Goal: Task Accomplishment & Management: Manage account settings

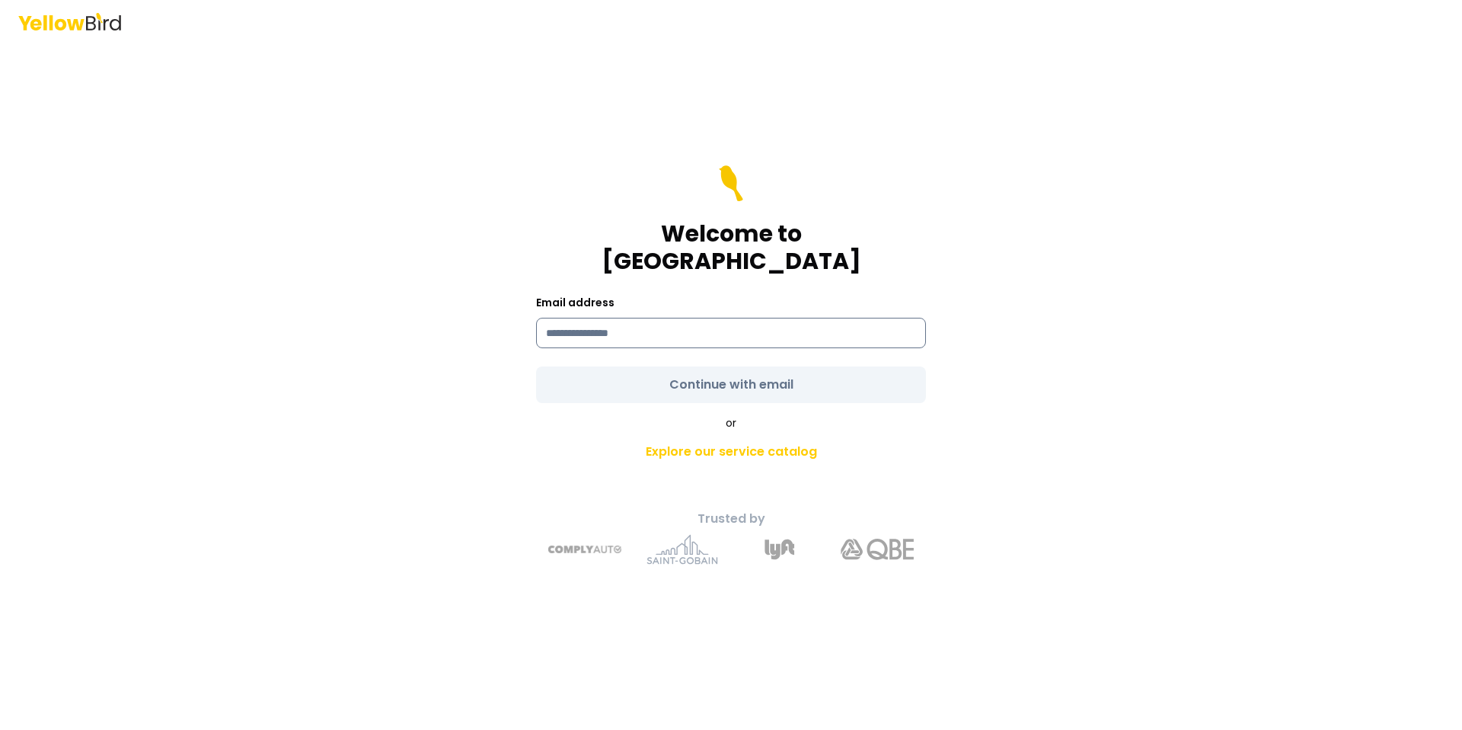
click at [660, 318] on input at bounding box center [731, 333] width 390 height 30
click at [695, 320] on input at bounding box center [731, 333] width 390 height 30
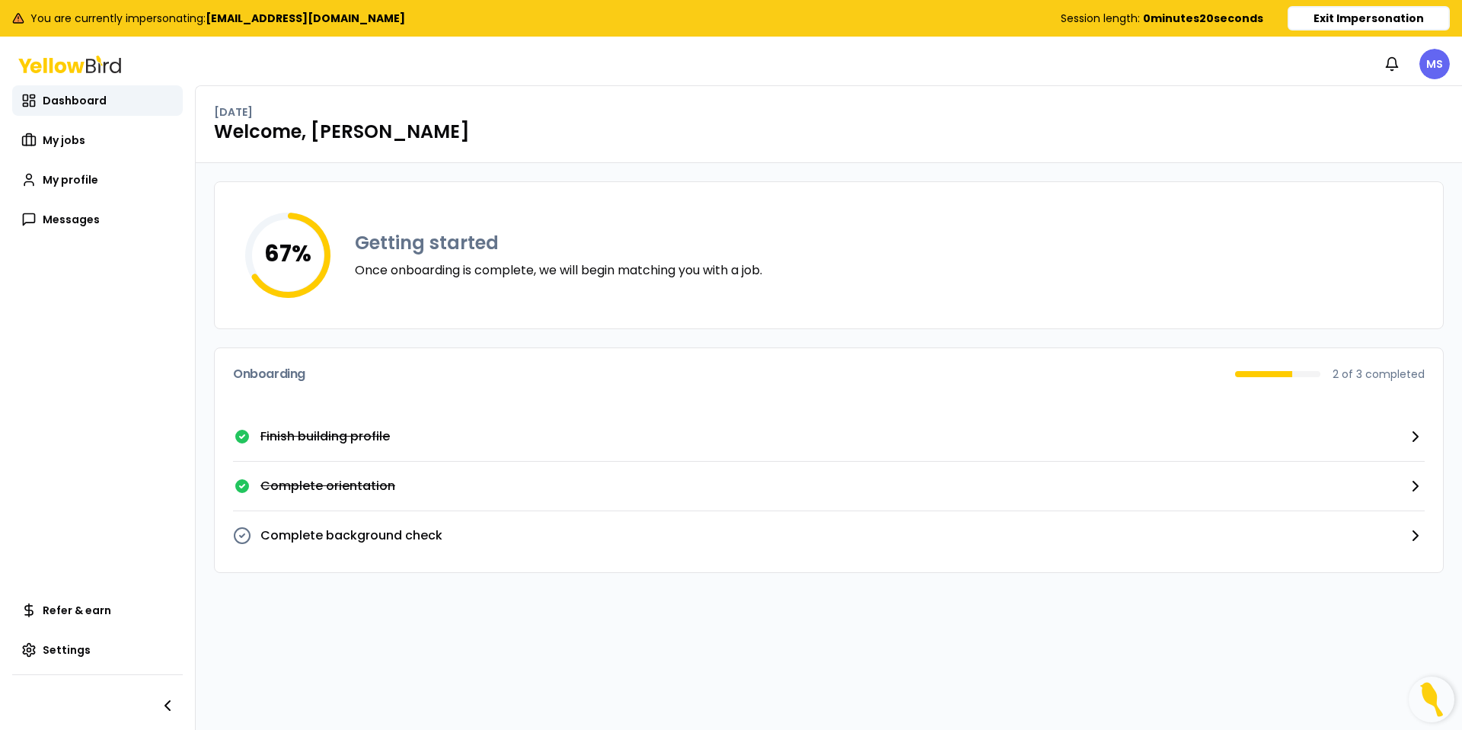
click at [1316, 14] on button "Exit Impersonation" at bounding box center [1369, 18] width 162 height 24
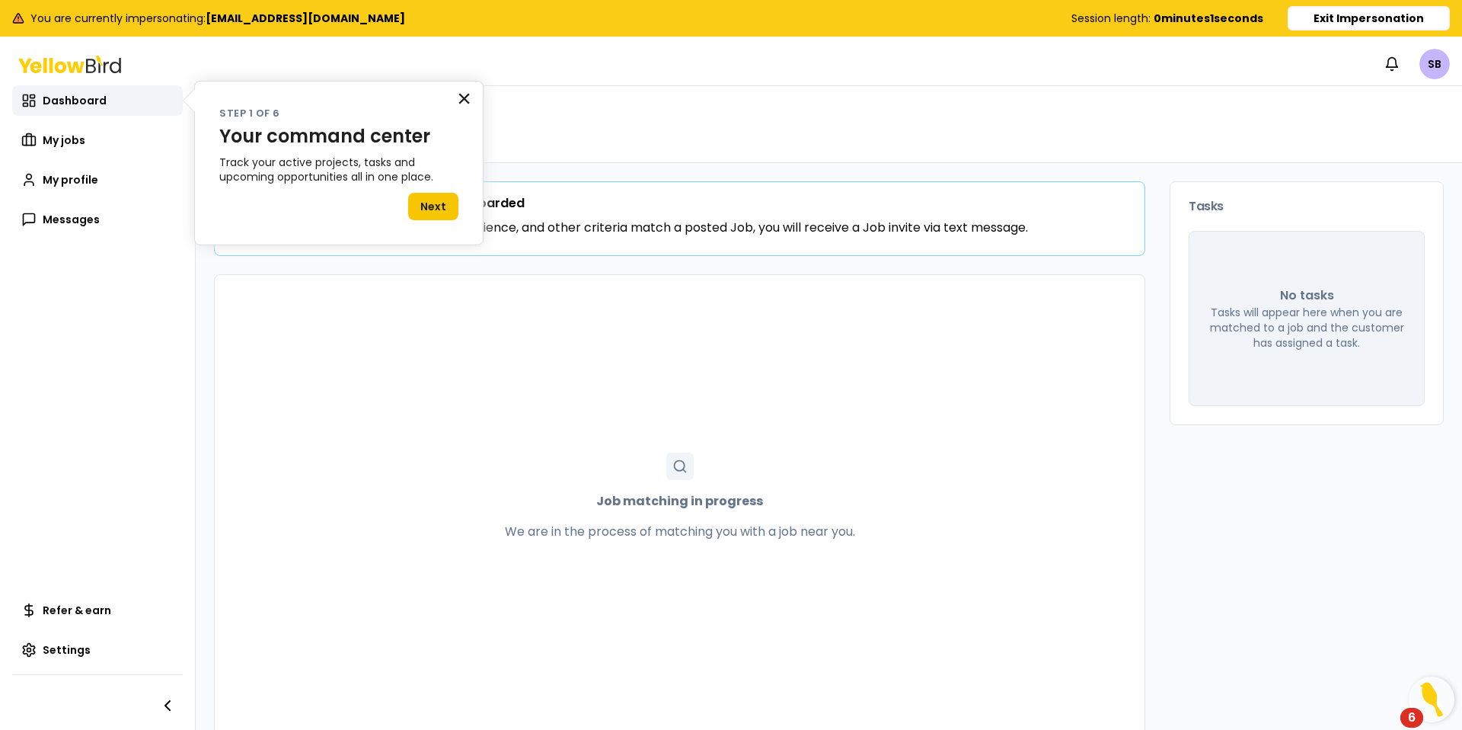
click at [468, 99] on button "×" at bounding box center [464, 98] width 14 height 24
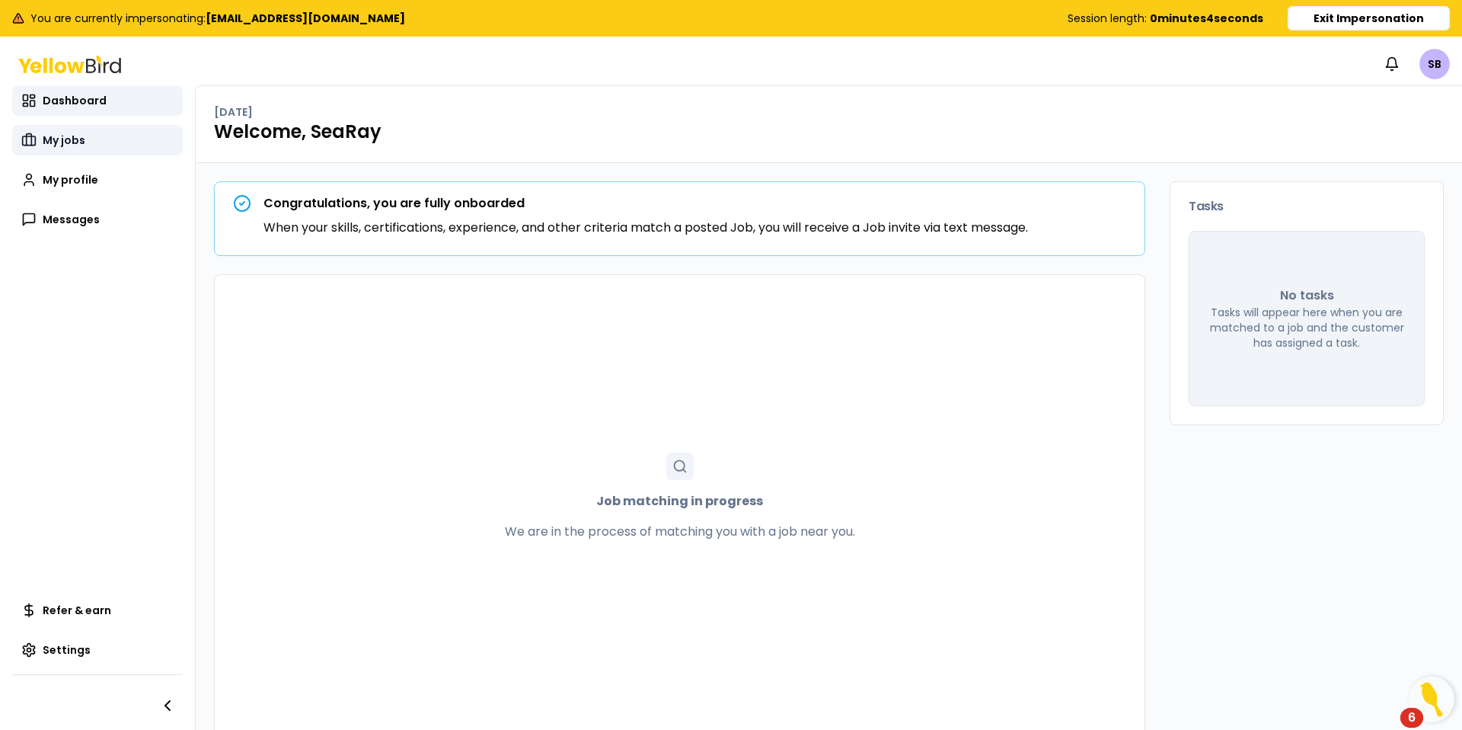
click at [64, 141] on span "My jobs" at bounding box center [64, 140] width 43 height 15
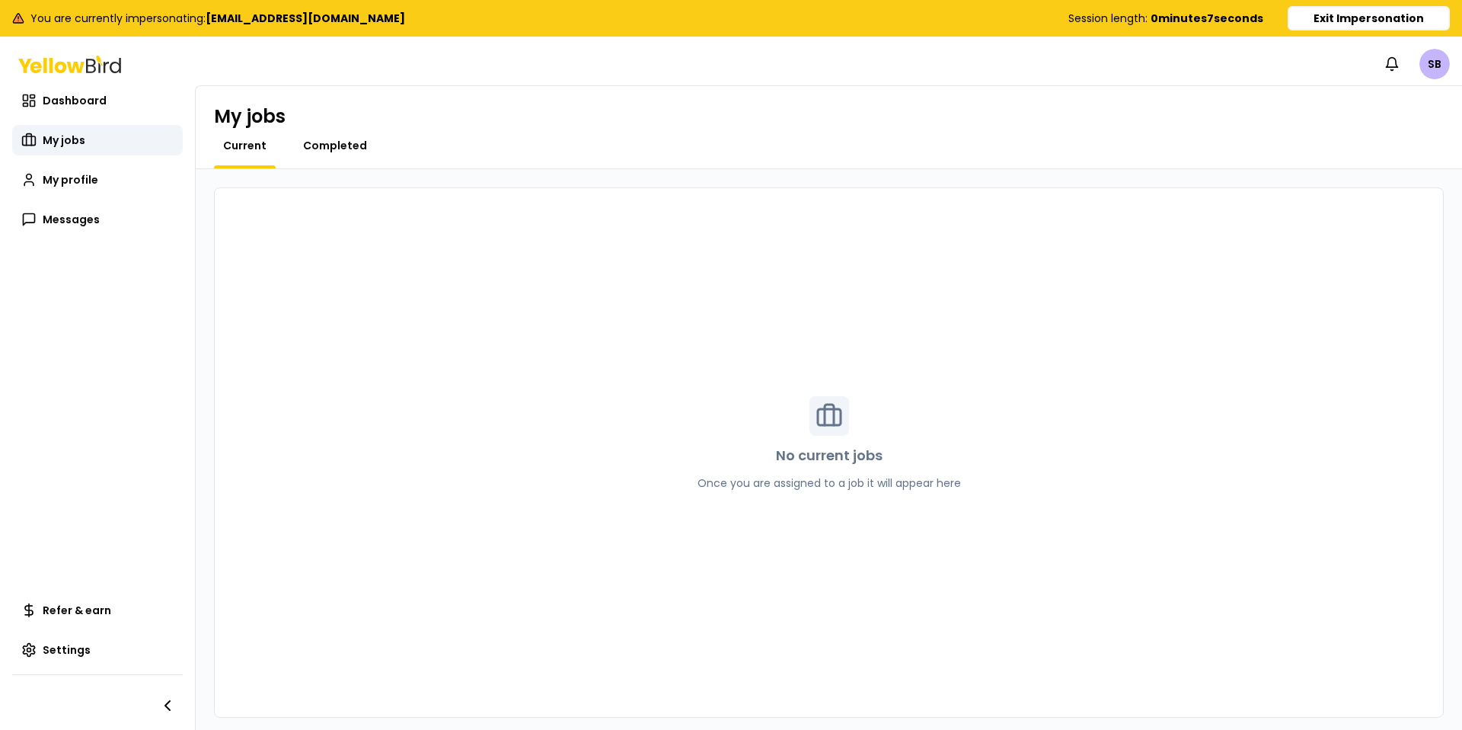
click at [345, 144] on span "Completed" at bounding box center [335, 145] width 64 height 15
click at [341, 154] on div "Completed" at bounding box center [335, 153] width 82 height 30
click at [126, 179] on link "My profile" at bounding box center [97, 180] width 171 height 30
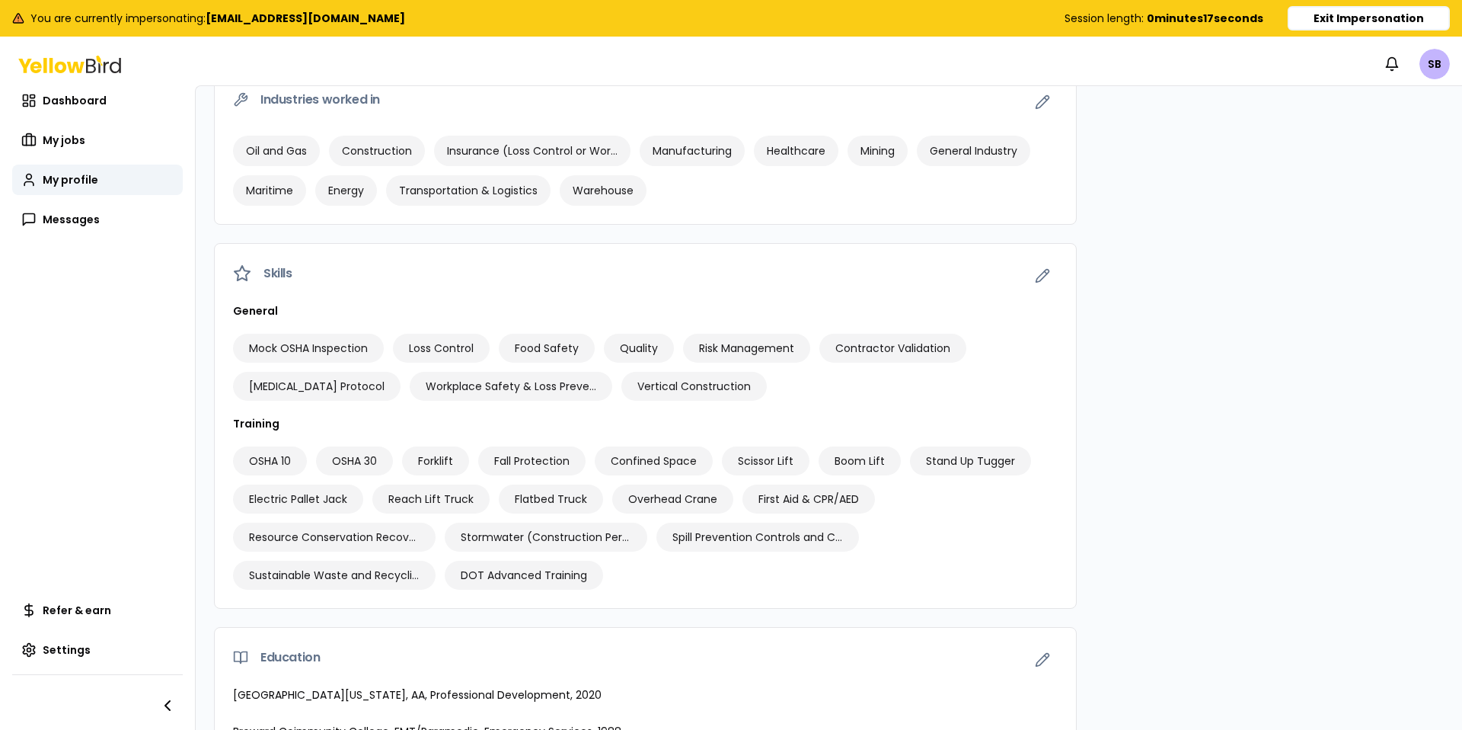
scroll to position [836, 0]
click at [1364, 17] on button "Exit Impersonation" at bounding box center [1369, 18] width 162 height 24
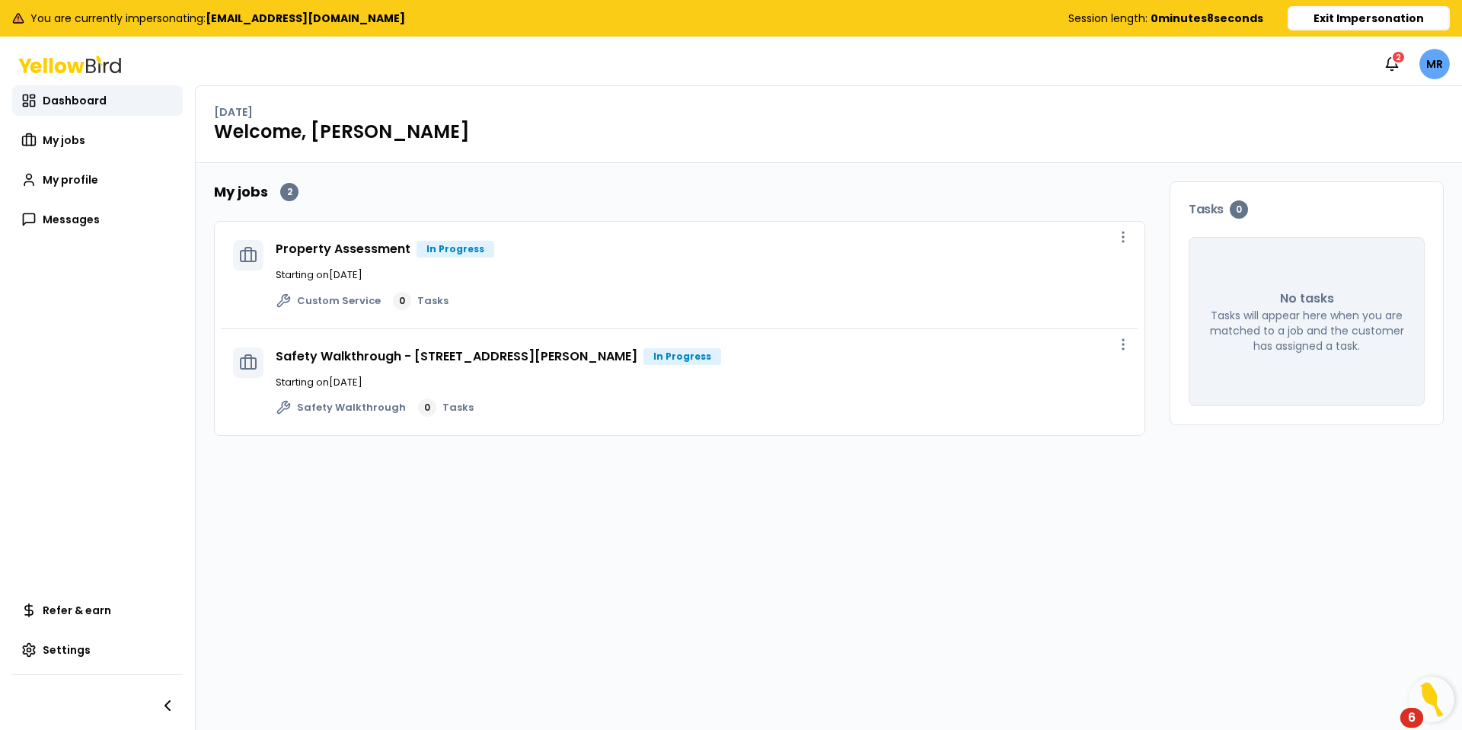
drag, startPoint x: 734, startPoint y: 370, endPoint x: 795, endPoint y: 369, distance: 60.9
click at [737, 369] on div "Safety Walkthrough - 2059 W. Hastings St. , Chicago, IL 60608 In Progress Start…" at bounding box center [701, 382] width 851 height 70
click at [523, 358] on link "Safety Walkthrough - [STREET_ADDRESS][PERSON_NAME]" at bounding box center [457, 356] width 362 height 18
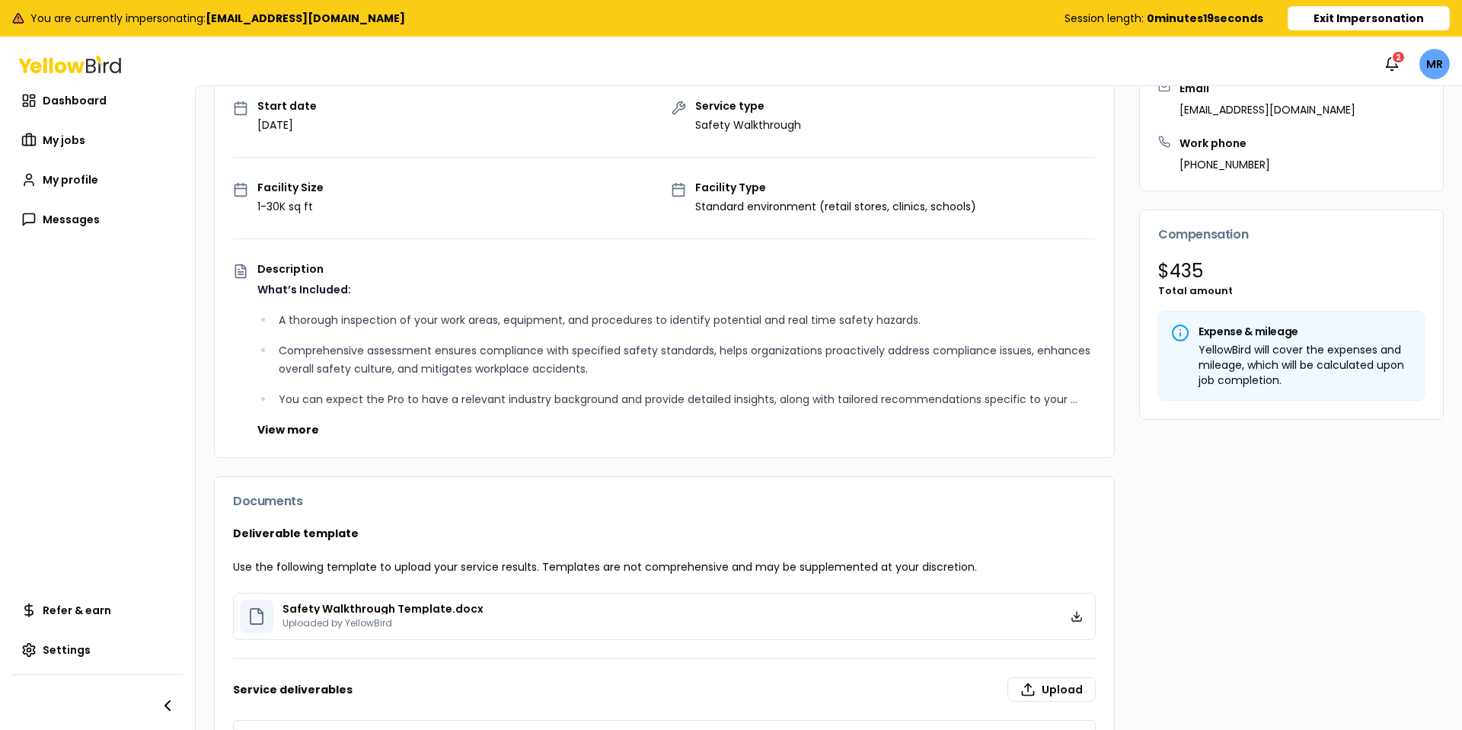
scroll to position [409, 0]
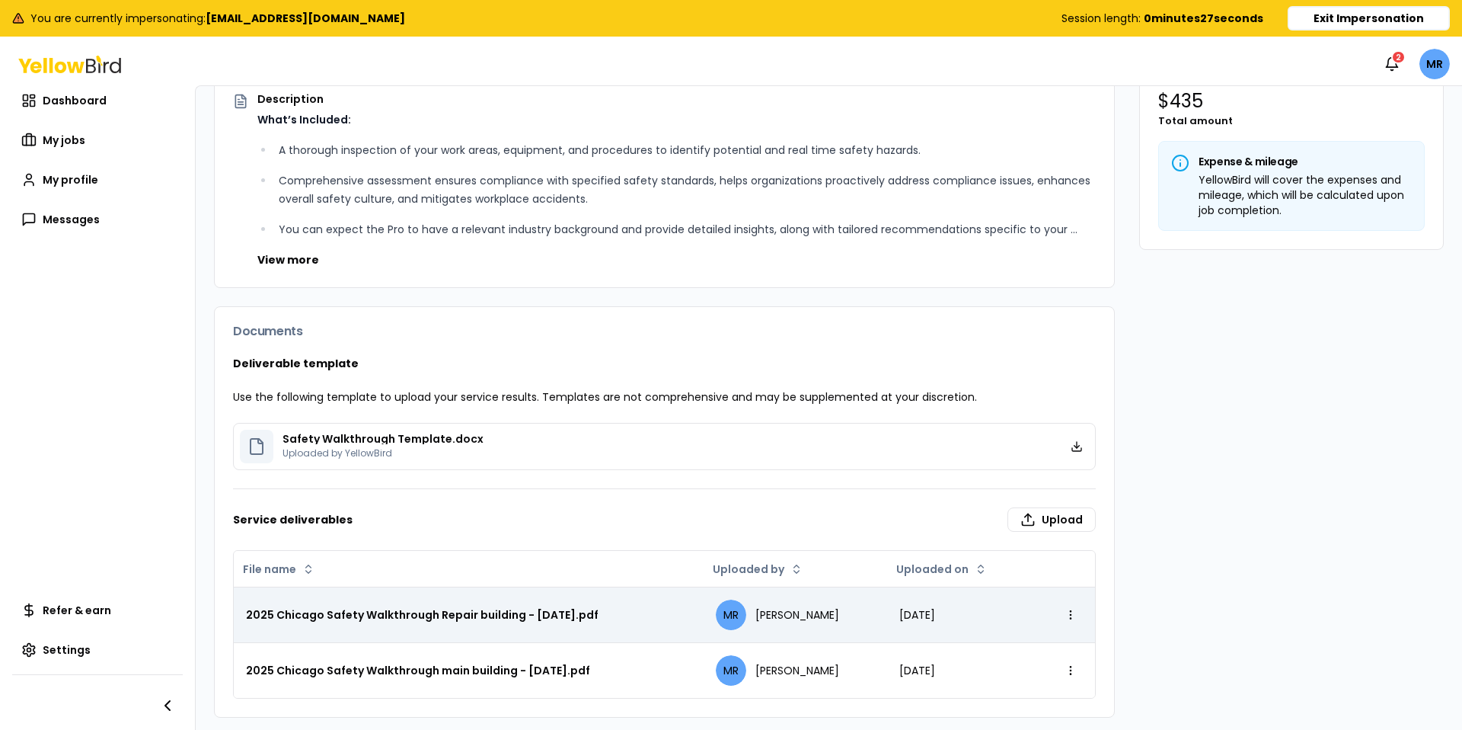
click at [552, 618] on div "2025 Chicago Safety Walkthrough Repair building - [DATE].pdf" at bounding box center [469, 614] width 446 height 15
click at [513, 611] on div "2025 Chicago Safety Walkthrough Repair building - [DATE].pdf" at bounding box center [469, 614] width 446 height 15
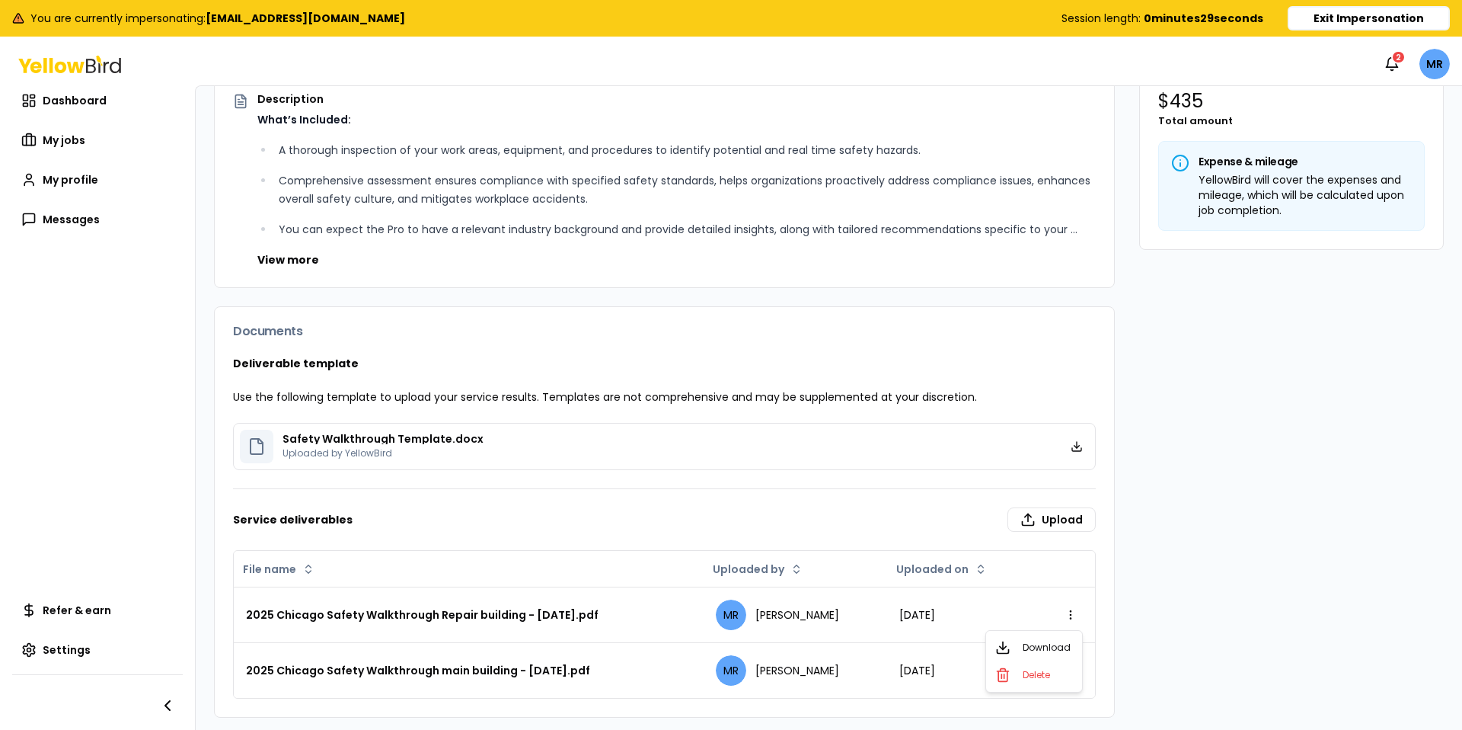
click at [1079, 617] on html "You are currently impersonating: mraetz12@comcast.net Session length: 0 minutes…" at bounding box center [731, 365] width 1462 height 730
click at [1048, 651] on span "Download" at bounding box center [1047, 647] width 48 height 12
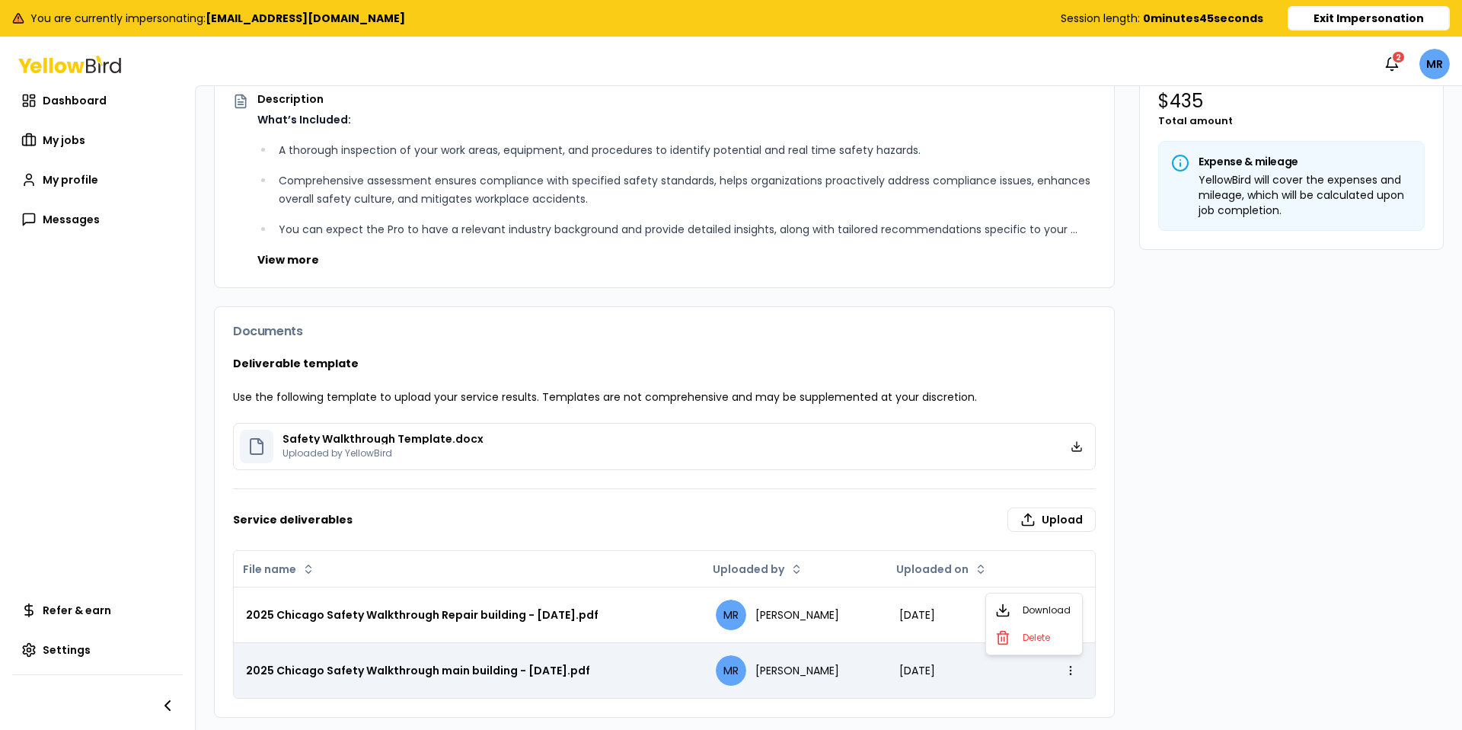
click at [1076, 671] on html "You are currently impersonating: mraetz12@comcast.net Session length: 0 minutes…" at bounding box center [731, 365] width 1462 height 730
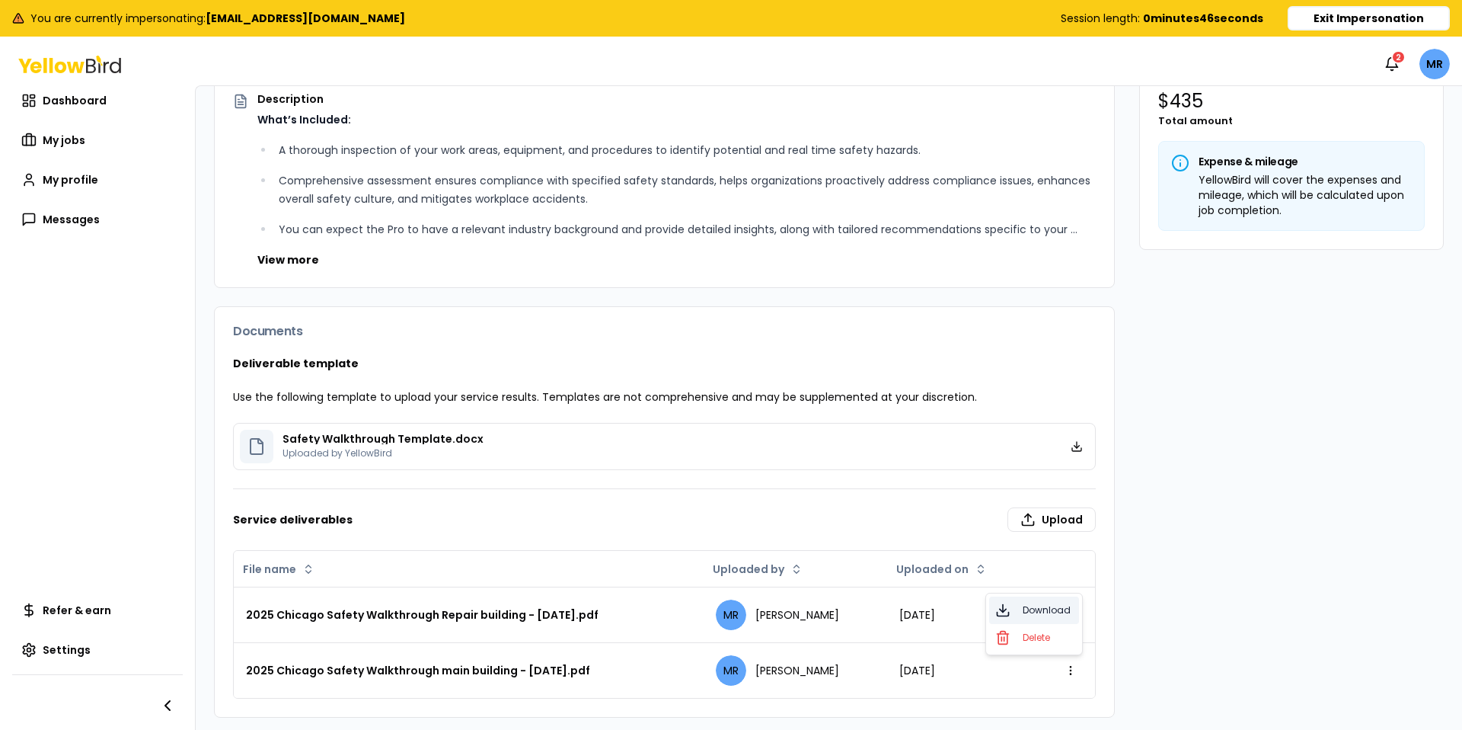
click at [1041, 611] on span "Download" at bounding box center [1047, 610] width 48 height 12
click at [72, 222] on span "Messages" at bounding box center [71, 219] width 57 height 15
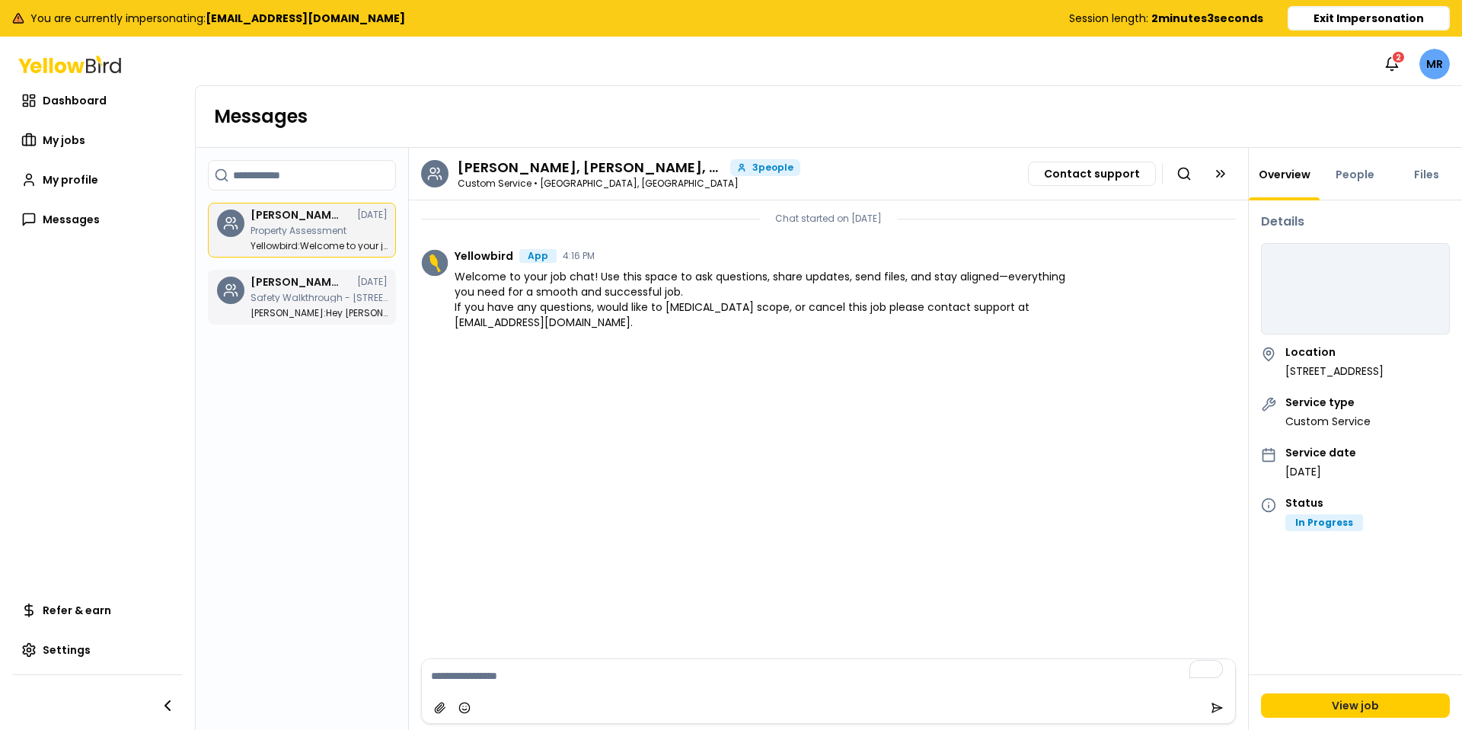
click at [279, 293] on p "Safety Walkthrough - [STREET_ADDRESS][PERSON_NAME]" at bounding box center [319, 297] width 137 height 9
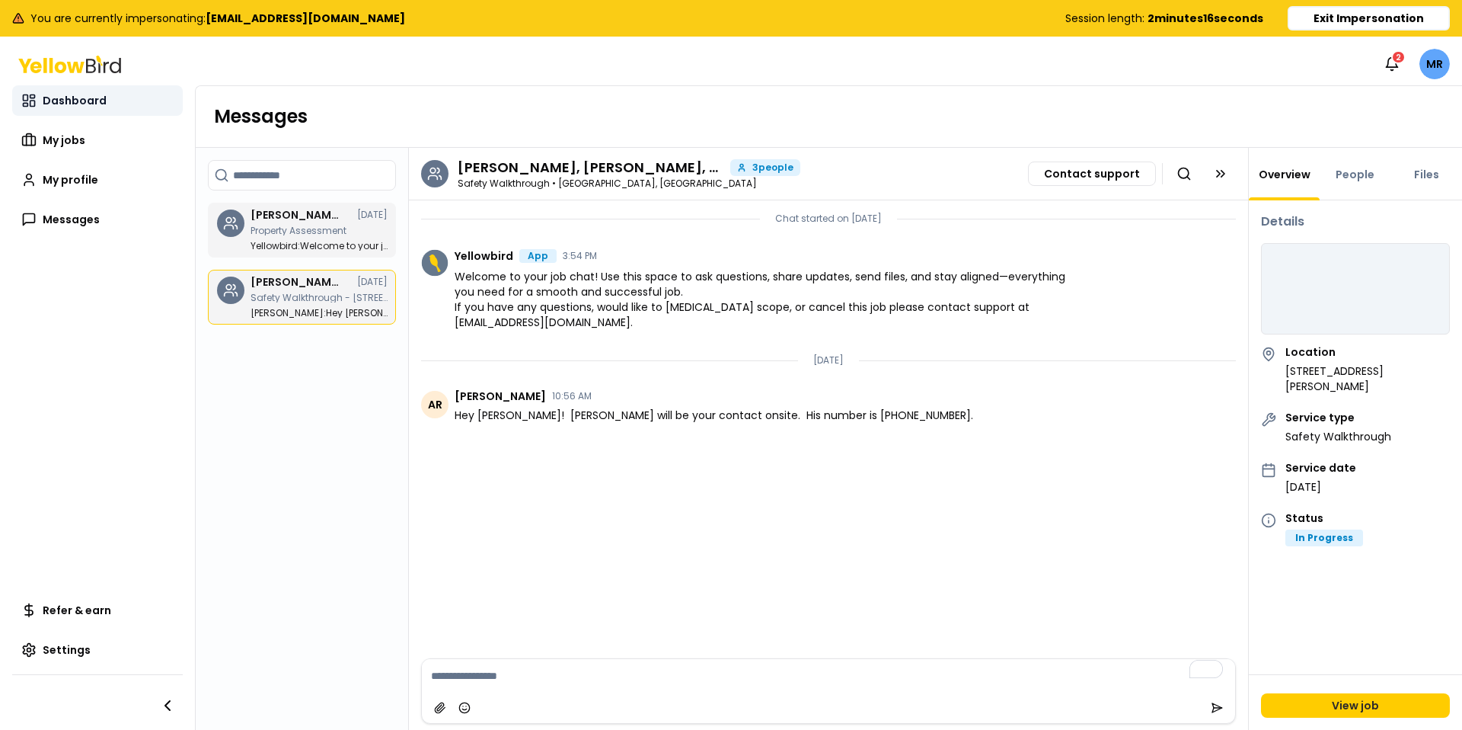
click at [54, 94] on span "Dashboard" at bounding box center [75, 100] width 64 height 15
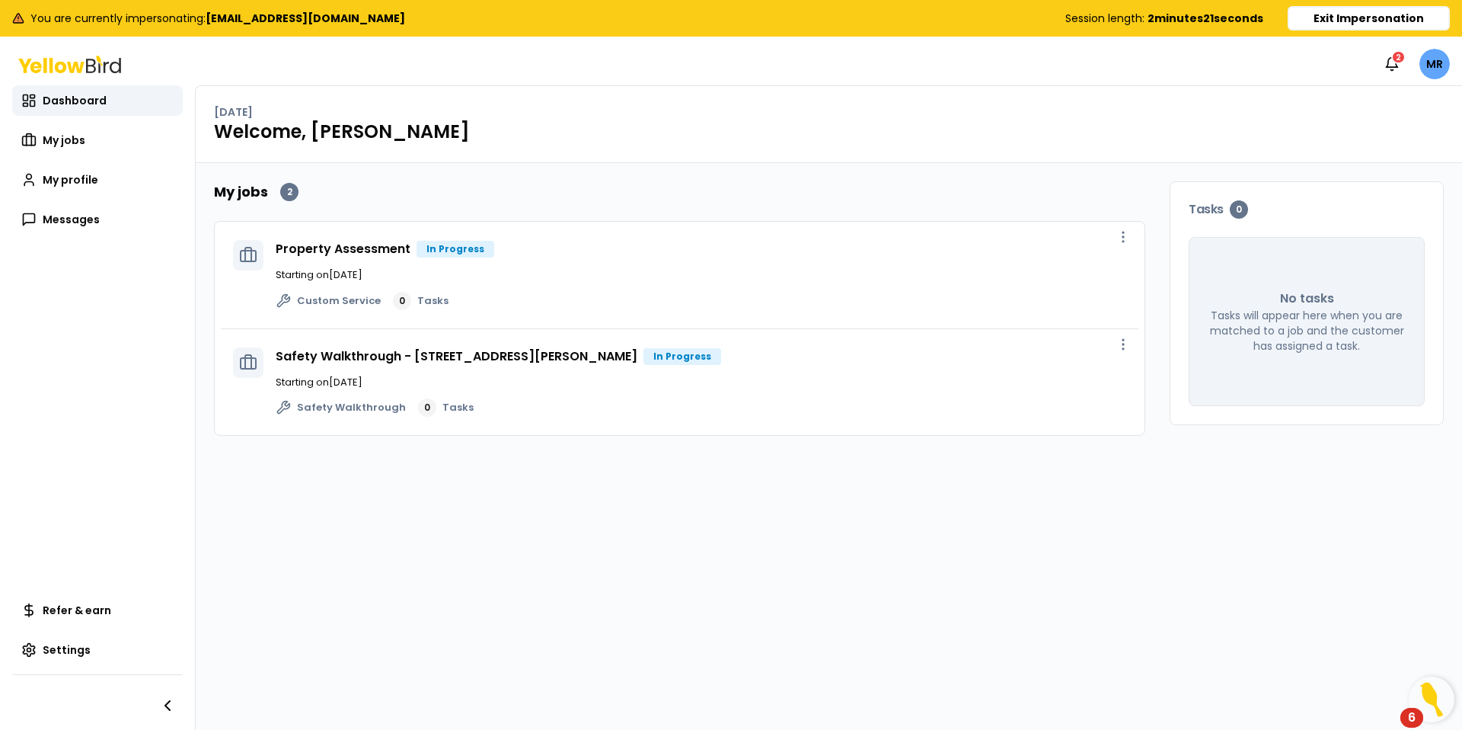
drag, startPoint x: 437, startPoint y: 257, endPoint x: 927, endPoint y: 232, distance: 490.4
click at [440, 254] on div "In Progress" at bounding box center [456, 249] width 78 height 17
click at [1131, 233] on button "button" at bounding box center [1123, 237] width 30 height 30
click at [1094, 265] on span "View job" at bounding box center [1091, 271] width 38 height 12
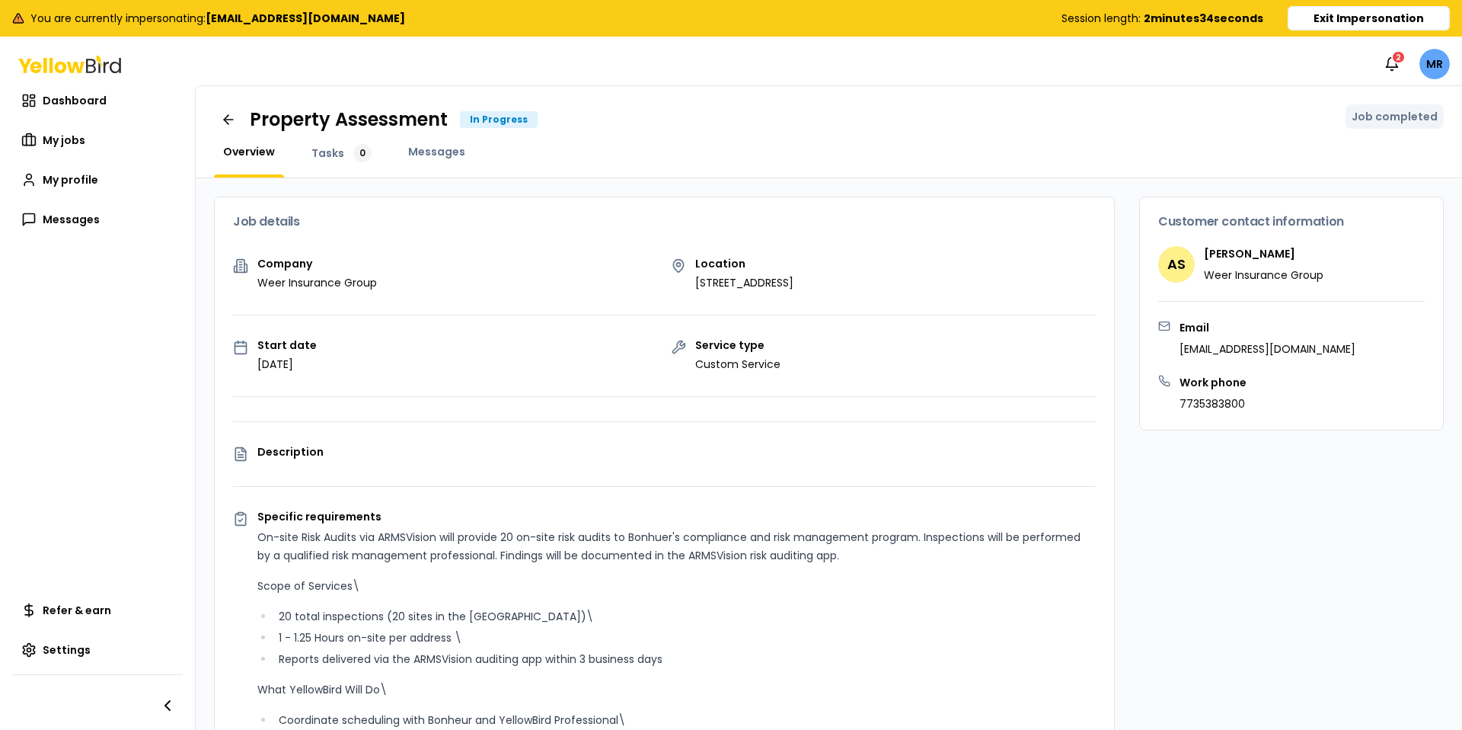
click at [1334, 18] on button "Exit Impersonation" at bounding box center [1369, 18] width 162 height 24
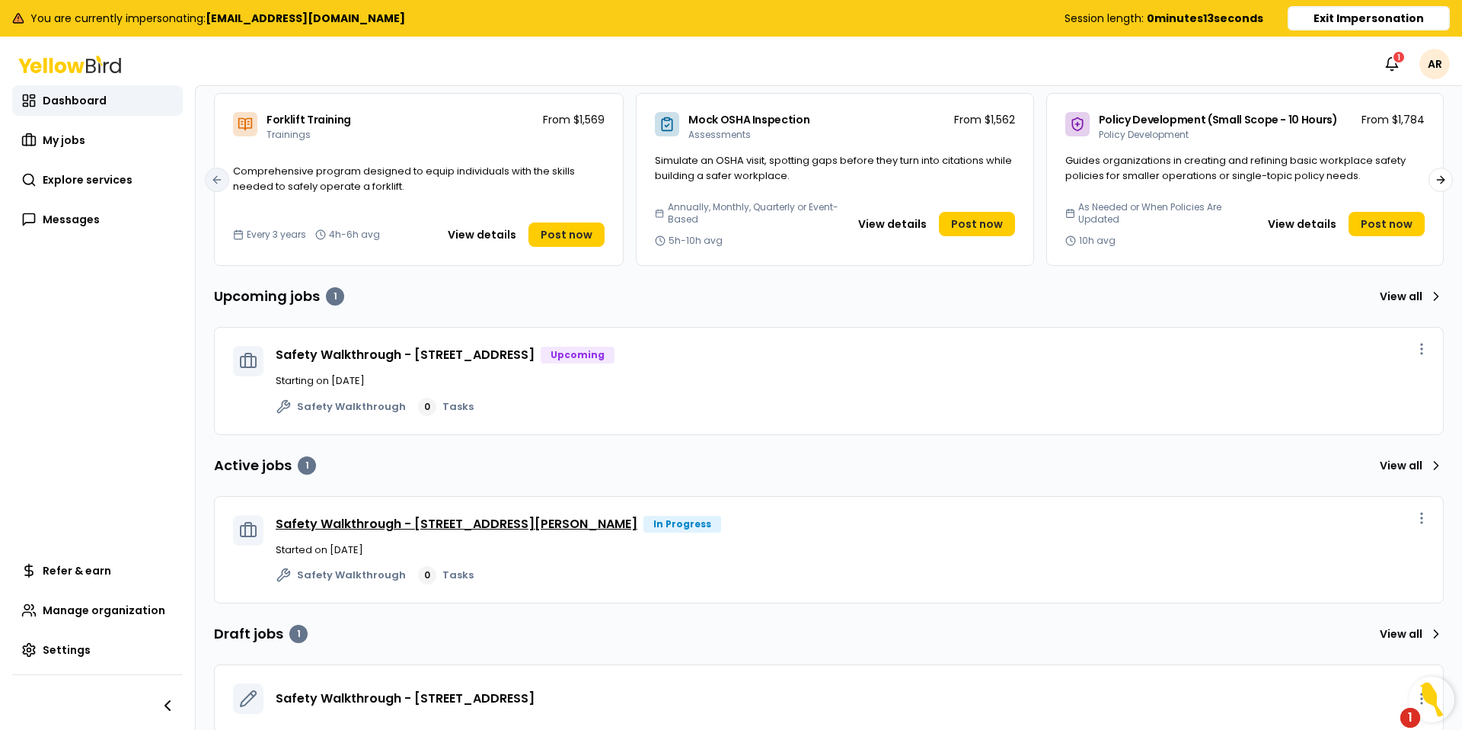
scroll to position [241, 0]
click at [1421, 513] on icon "button" at bounding box center [1421, 516] width 15 height 15
click at [1398, 548] on span "View job" at bounding box center [1387, 548] width 38 height 12
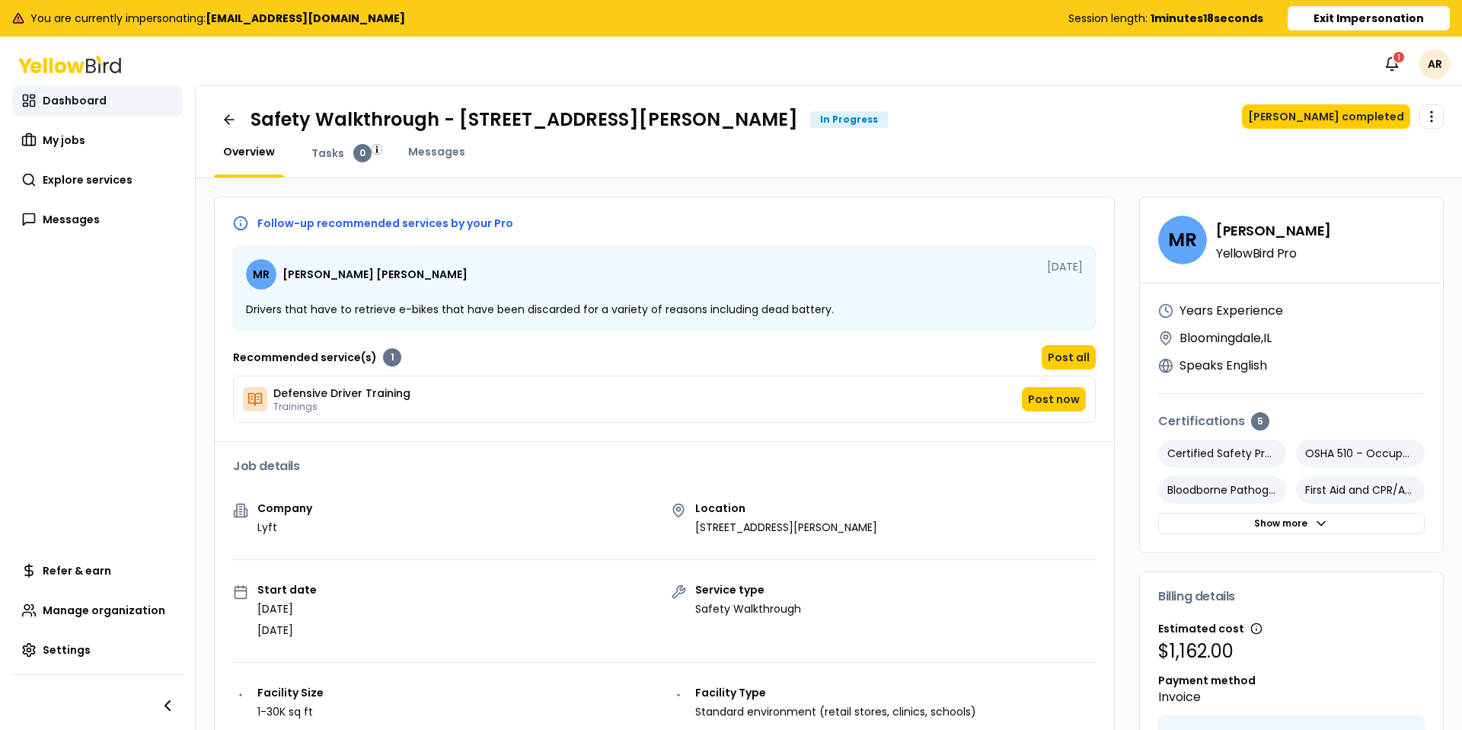
click at [48, 101] on span "Dashboard" at bounding box center [75, 100] width 64 height 15
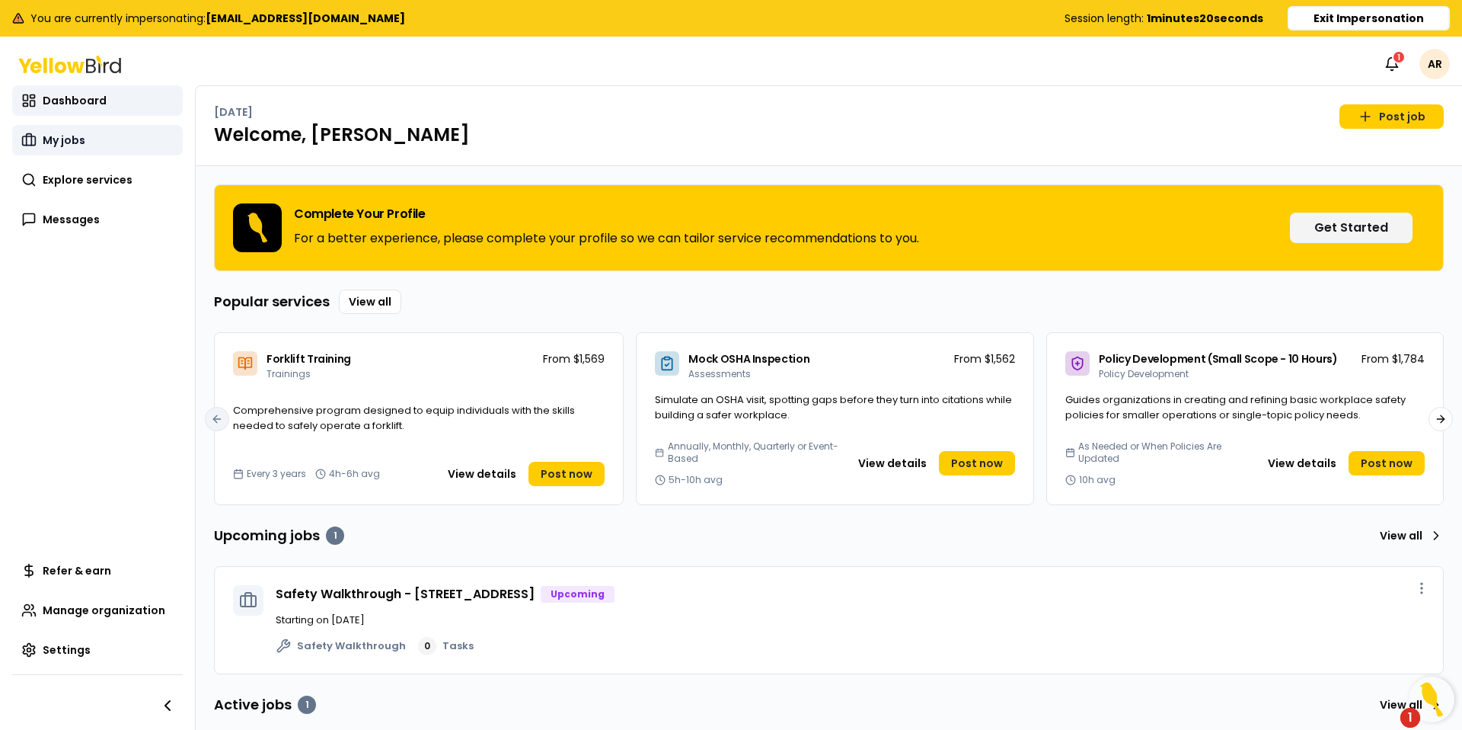
click at [97, 133] on link "My jobs" at bounding box center [97, 140] width 171 height 30
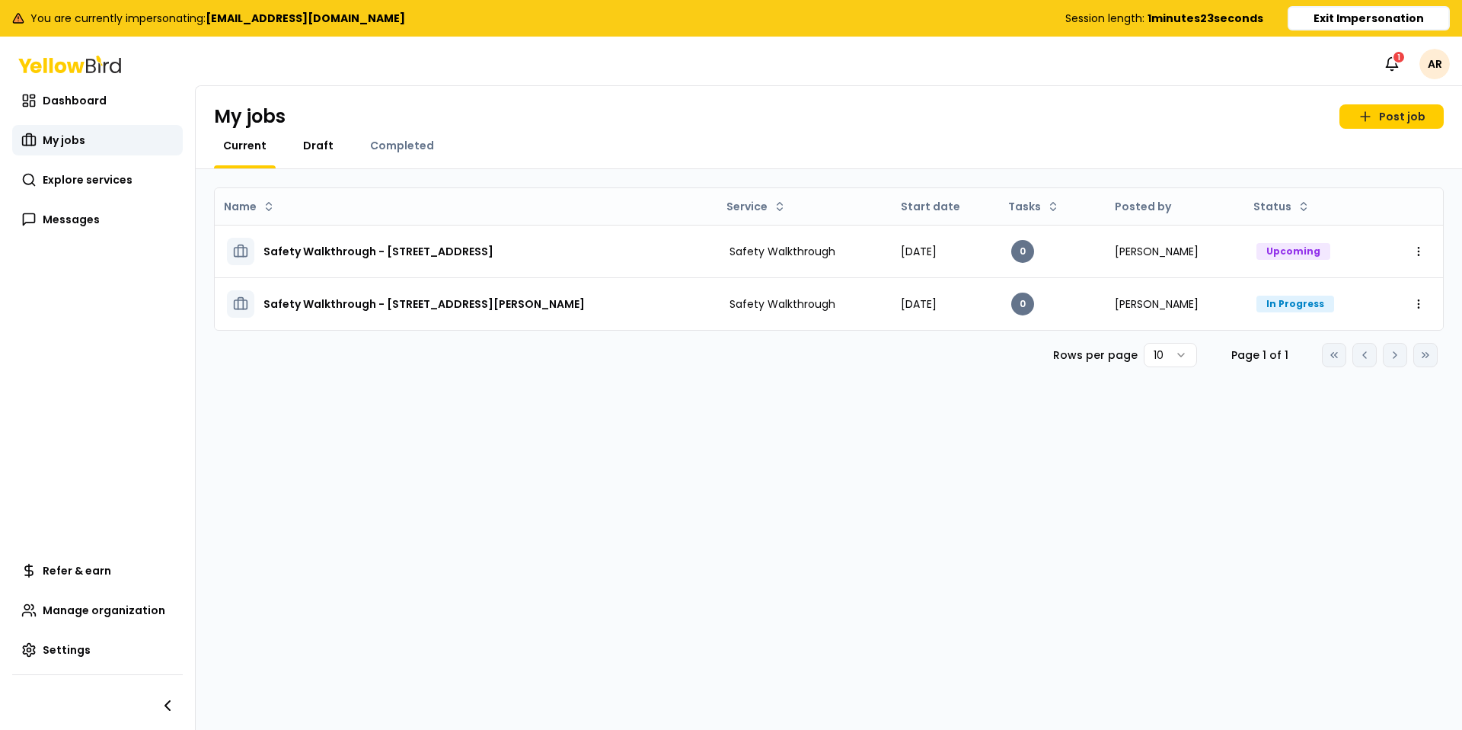
click at [309, 151] on span "Draft" at bounding box center [318, 145] width 30 height 15
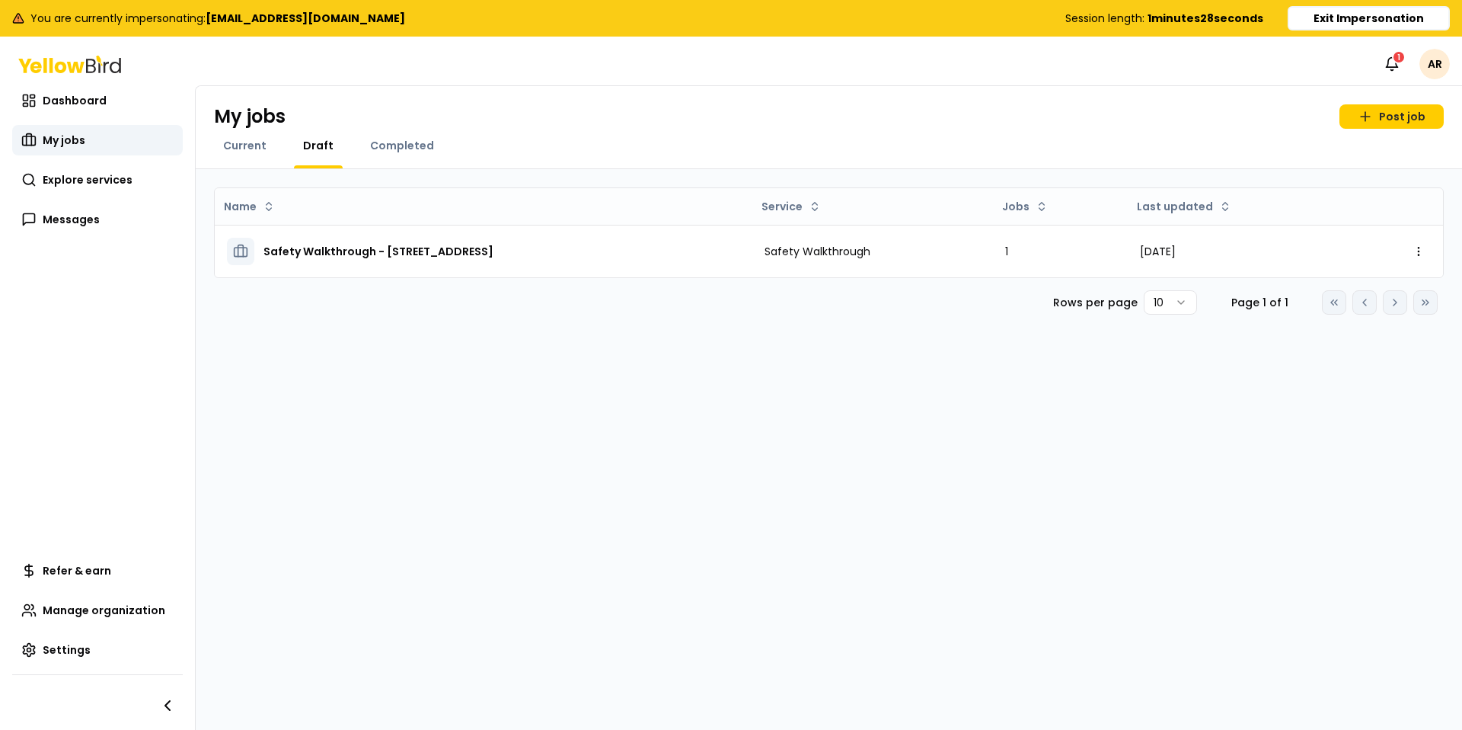
click at [372, 153] on div "Completed" at bounding box center [402, 153] width 82 height 30
click at [401, 143] on span "Completed" at bounding box center [402, 145] width 64 height 15
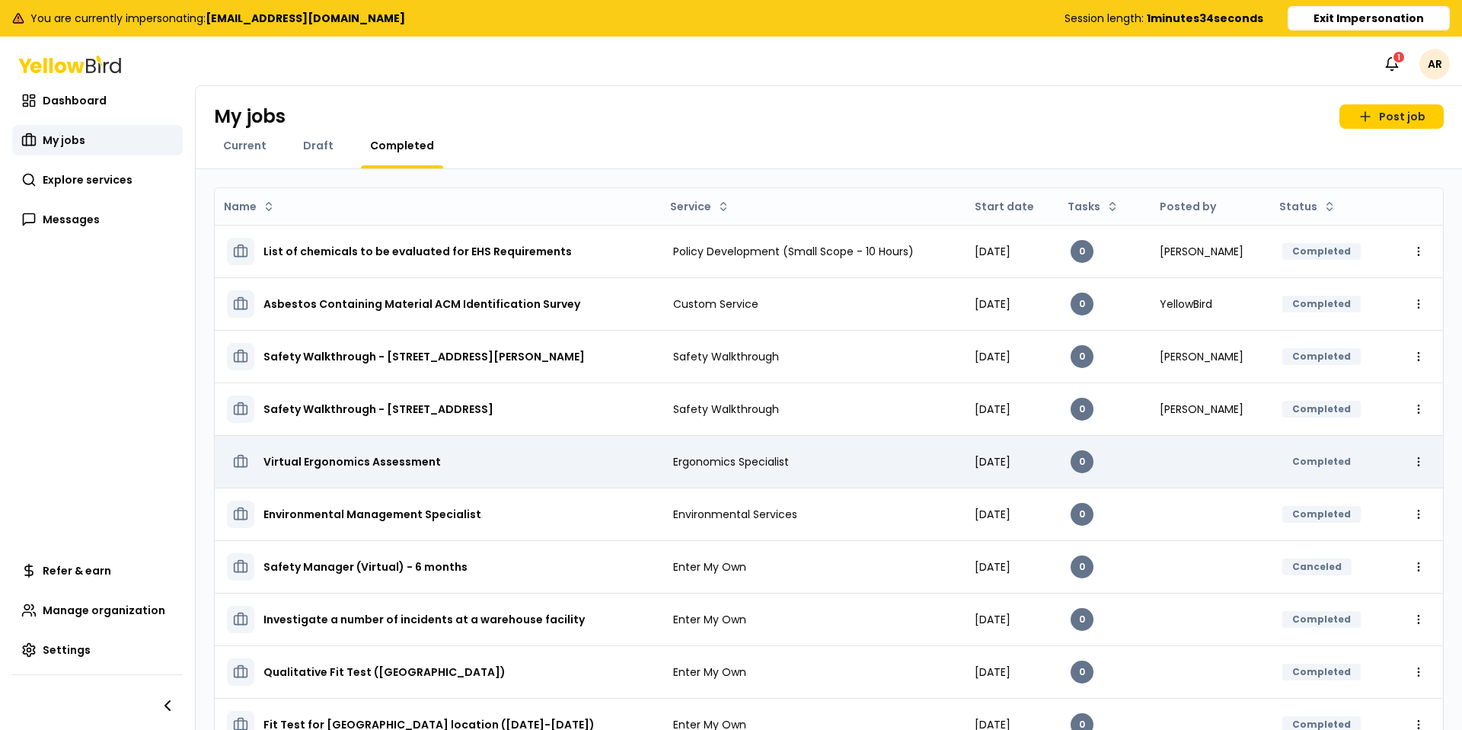
click at [1421, 463] on html "You are currently impersonating: [EMAIL_ADDRESS][DOMAIN_NAME] Session length: 1…" at bounding box center [731, 365] width 1462 height 730
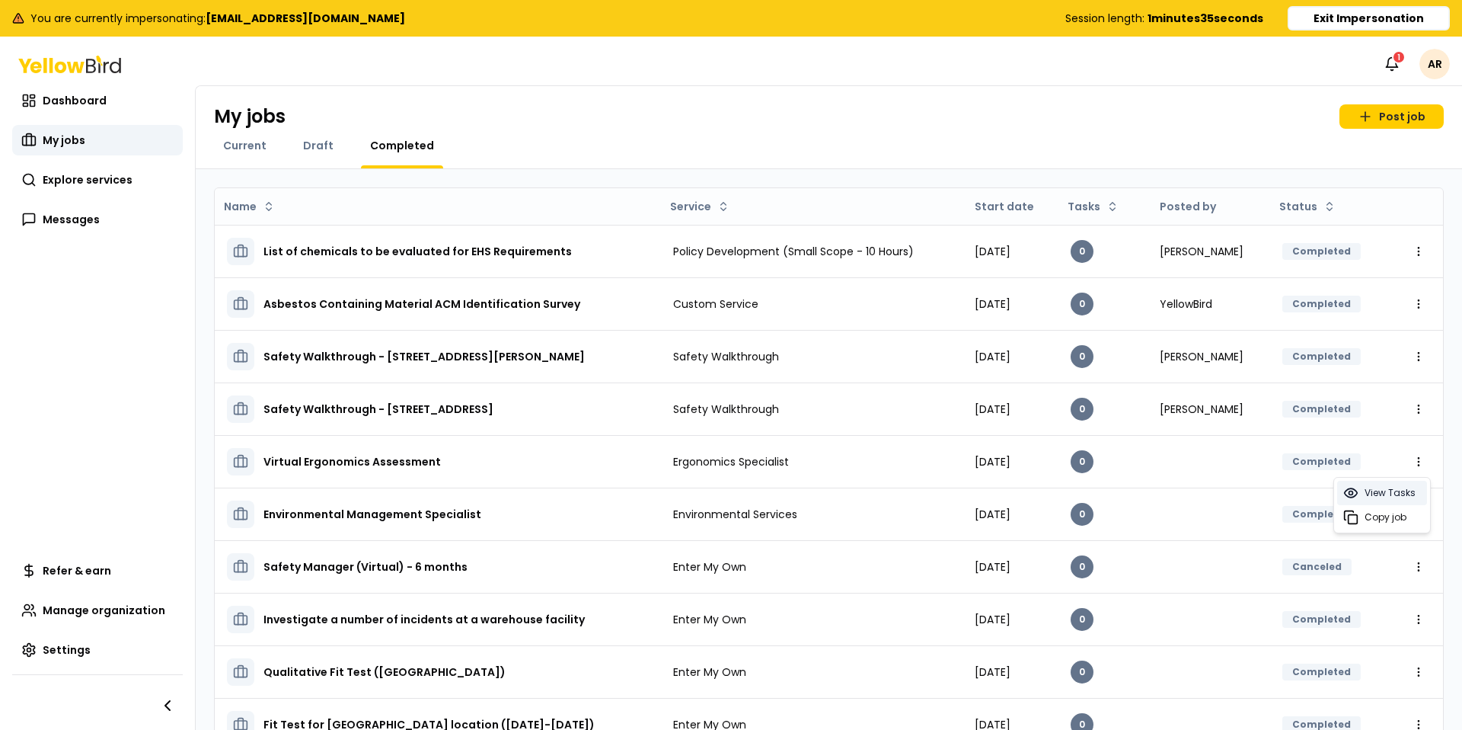
click at [1402, 492] on span "View Tasks" at bounding box center [1390, 493] width 51 height 12
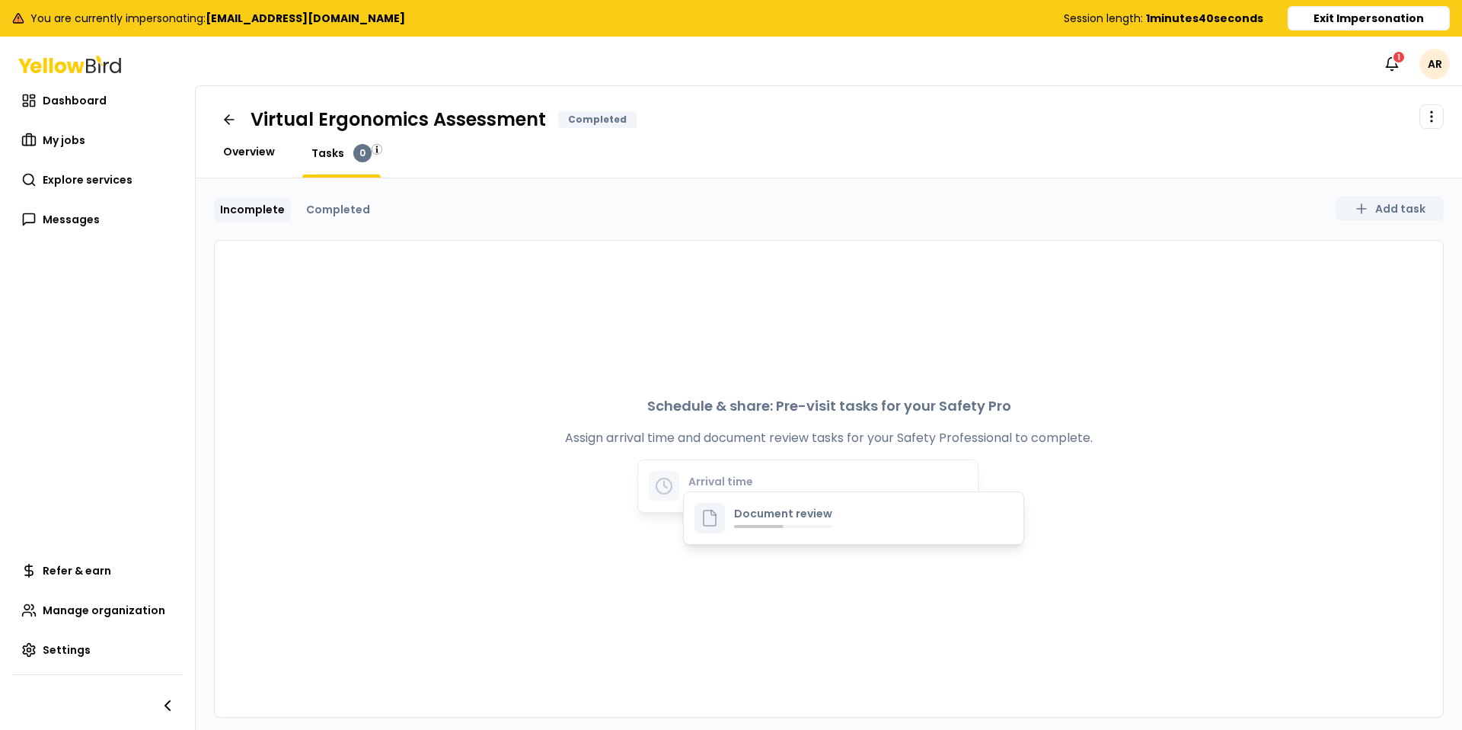
click at [257, 155] on span "Overview" at bounding box center [249, 151] width 52 height 15
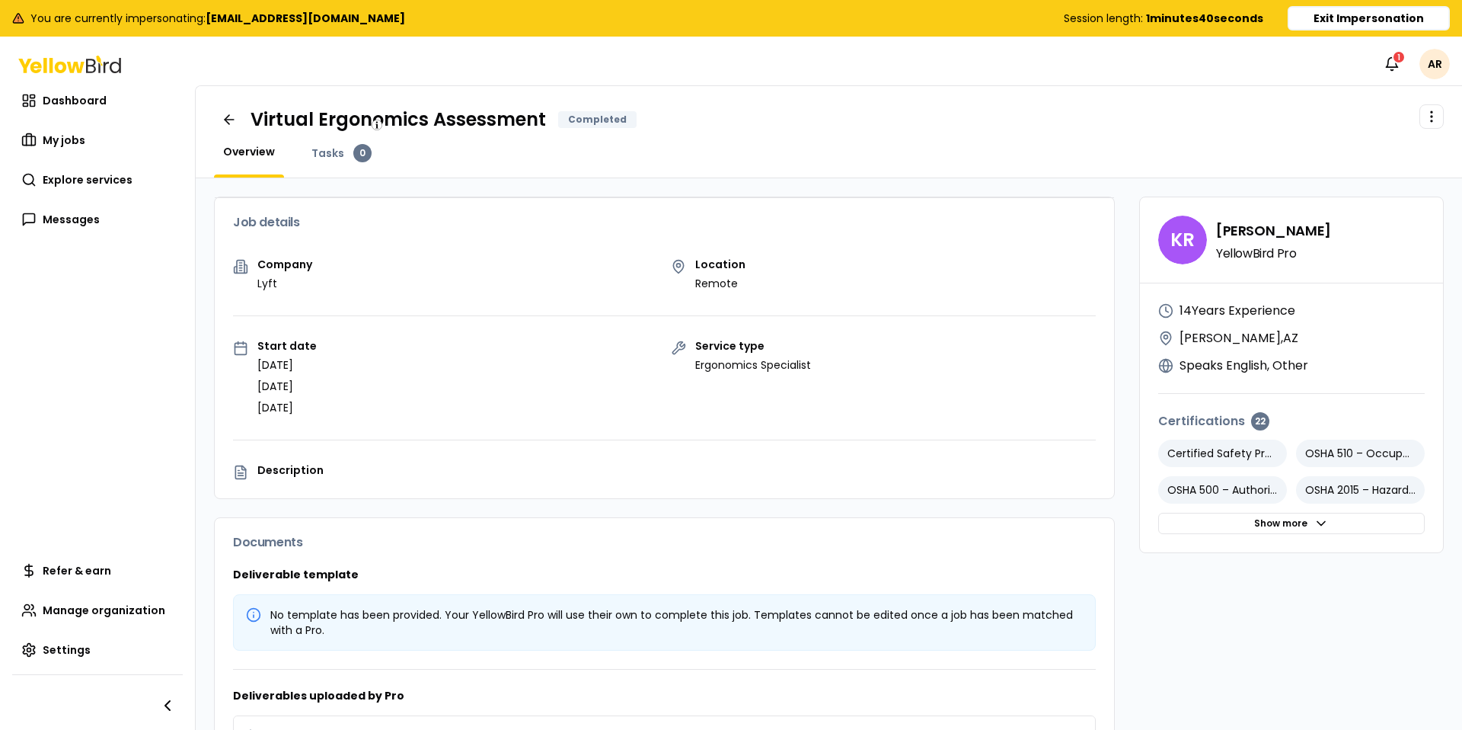
scroll to position [110, 0]
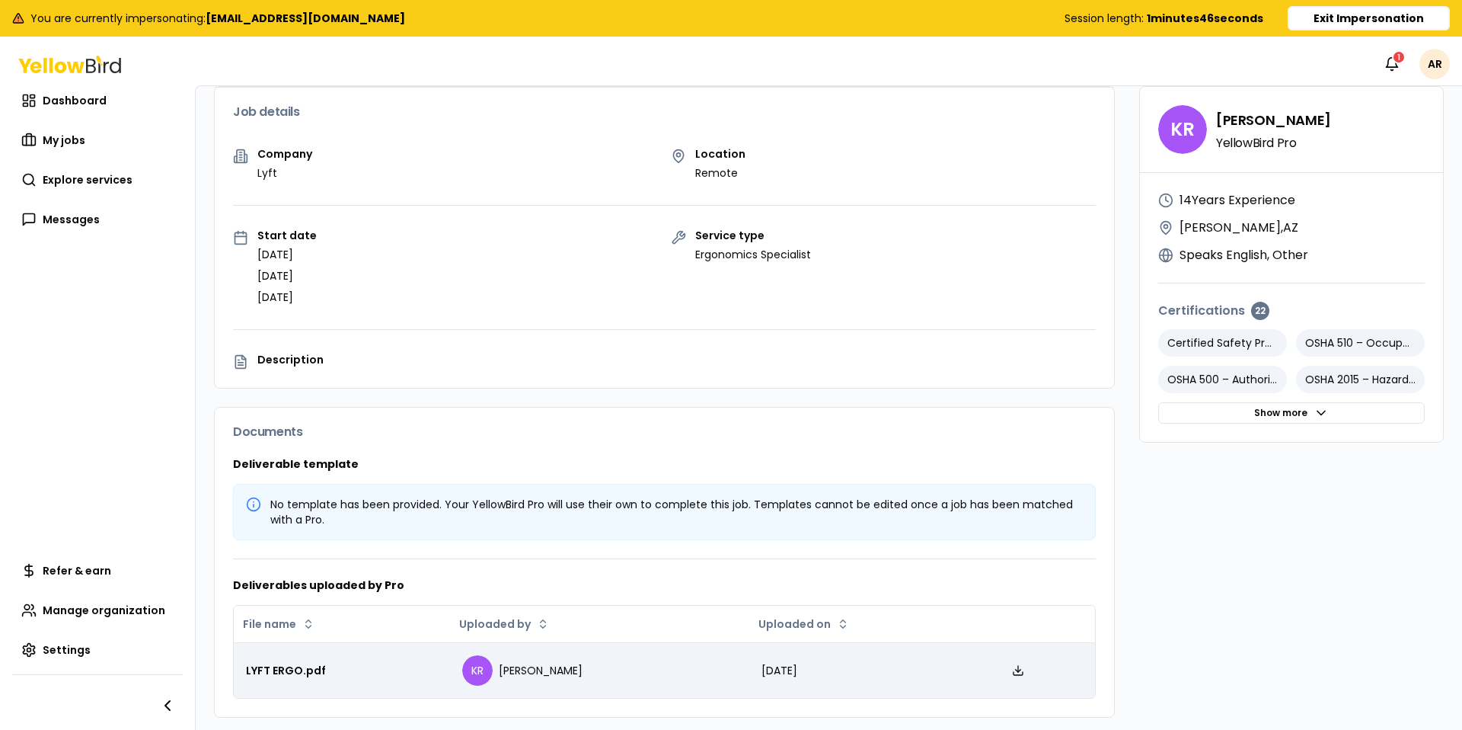
click at [1017, 671] on icon at bounding box center [1018, 670] width 12 height 12
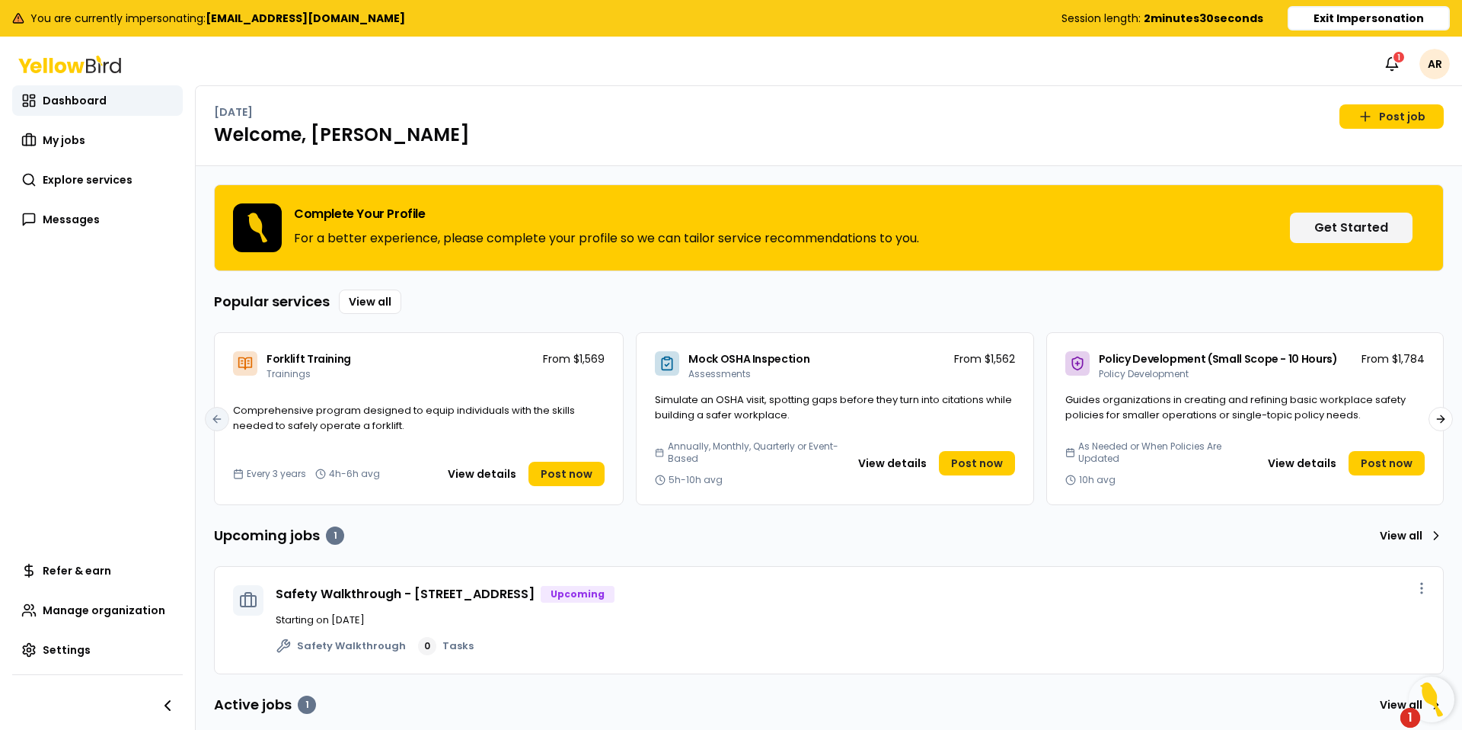
click at [1383, 20] on button "Exit Impersonation" at bounding box center [1369, 18] width 162 height 24
